Goal: Task Accomplishment & Management: Use online tool/utility

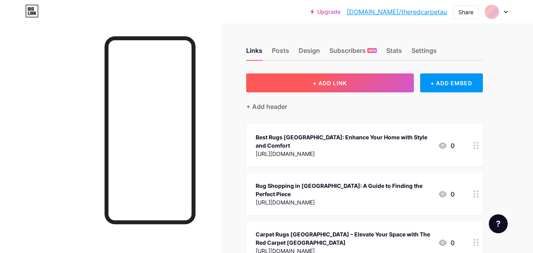
click at [375, 89] on button "+ ADD LINK" at bounding box center [330, 82] width 168 height 19
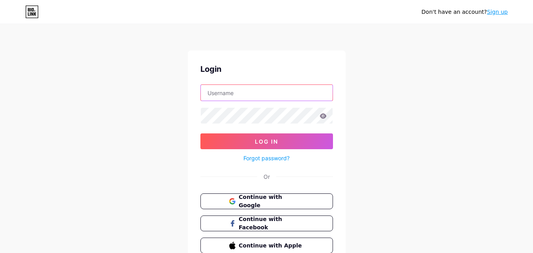
type input "[EMAIL_ADDRESS][DOMAIN_NAME]"
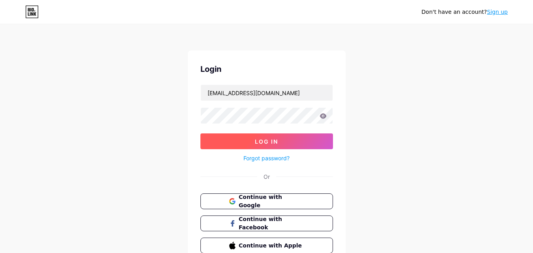
click at [243, 140] on button "Log In" at bounding box center [266, 141] width 132 height 16
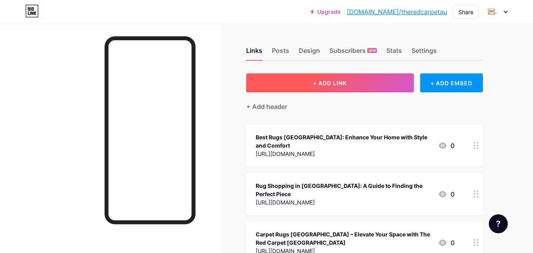
click at [344, 82] on span "+ ADD LINK" at bounding box center [330, 83] width 34 height 7
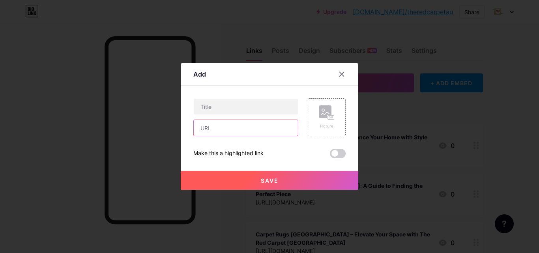
click at [230, 127] on input "text" at bounding box center [246, 128] width 104 height 16
paste input "[URL][DOMAIN_NAME]"
type input "[URL][DOMAIN_NAME]"
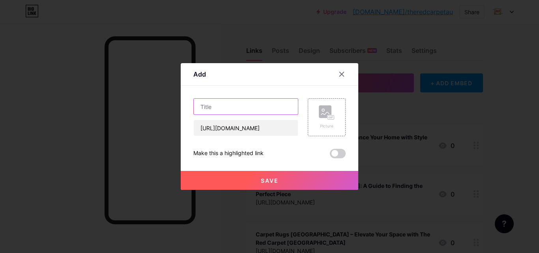
click at [233, 107] on input "text" at bounding box center [246, 107] width 104 height 16
paste input "Persian Rug Australia – Timeless Elegance for Your Home"
type input "Persian Rug Australia – Timeless Elegance for Your Home"
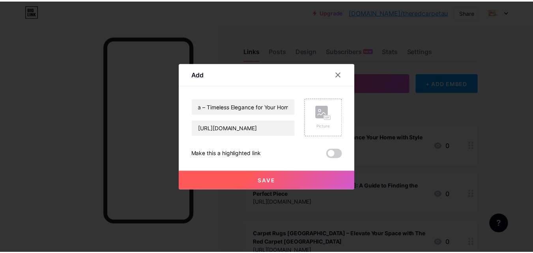
scroll to position [0, 0]
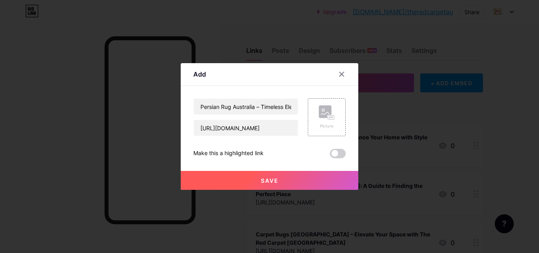
click at [258, 184] on button "Save" at bounding box center [269, 180] width 177 height 19
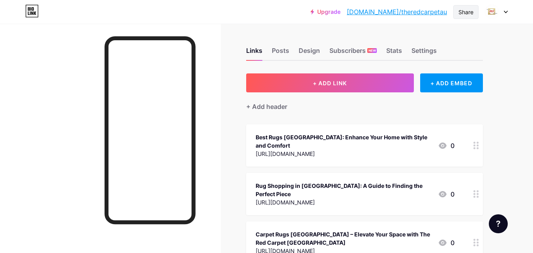
click at [471, 12] on div "Share" at bounding box center [465, 12] width 15 height 8
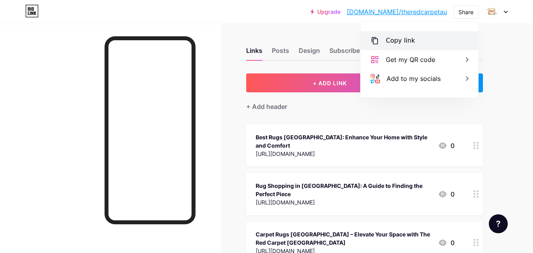
click at [430, 40] on div "Copy link" at bounding box center [419, 40] width 118 height 19
